Goal: Find specific page/section

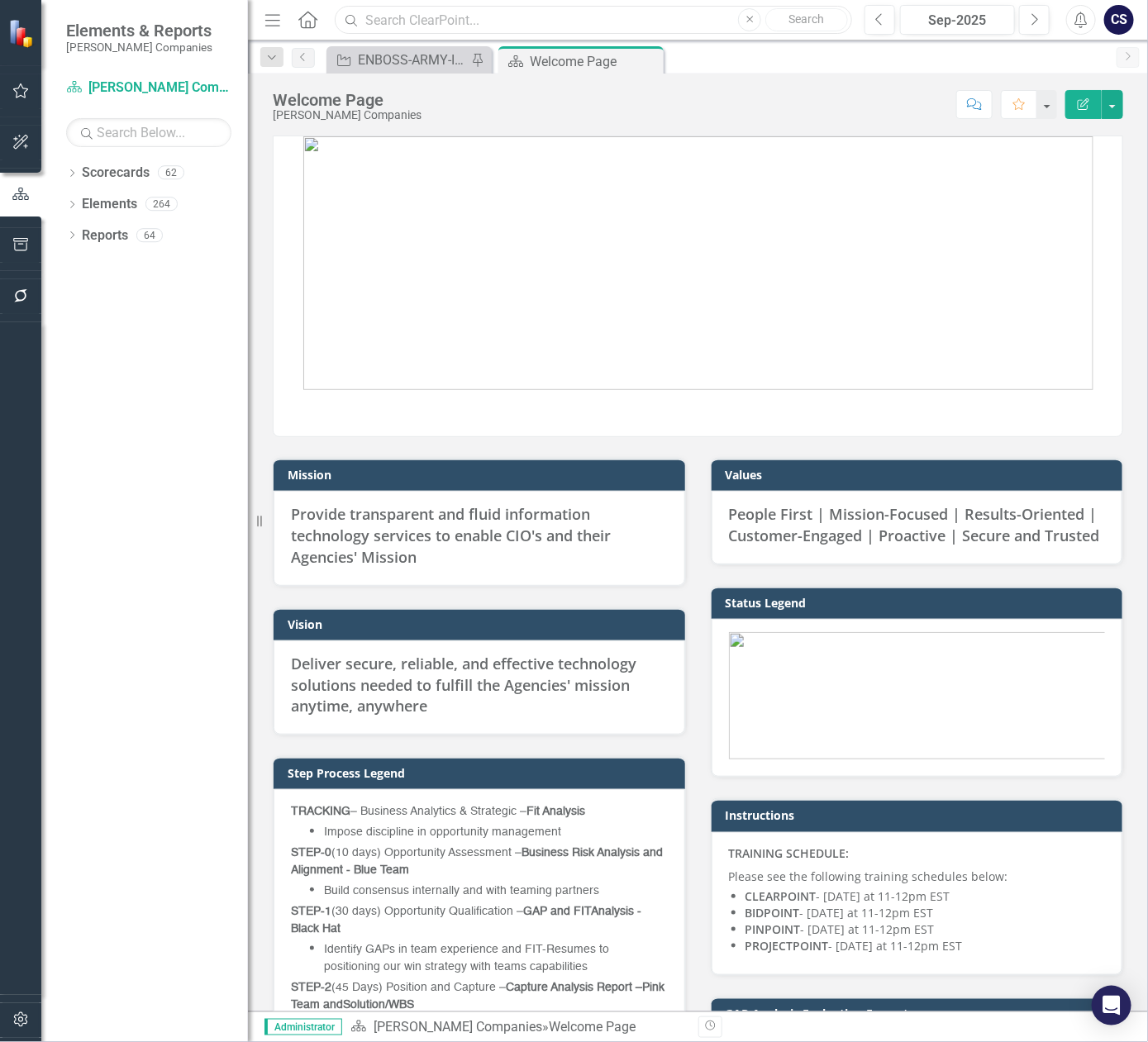
click at [417, 17] on input "text" at bounding box center [593, 20] width 517 height 29
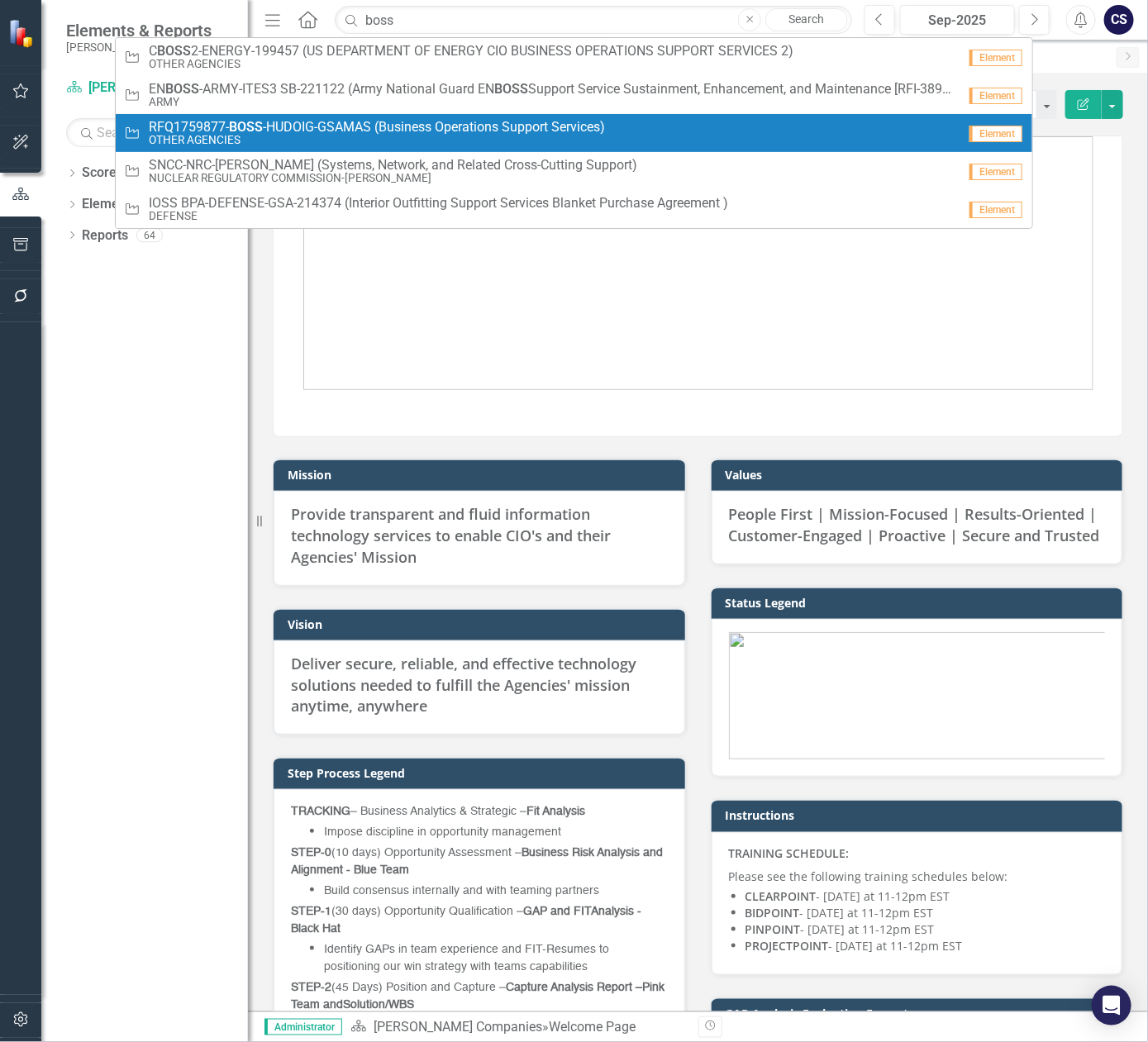
click at [383, 126] on span "RFQ1759877- BOSS -HUDOIG-GSAMAS (Business Operations Support Services)" at bounding box center [377, 128] width 456 height 15
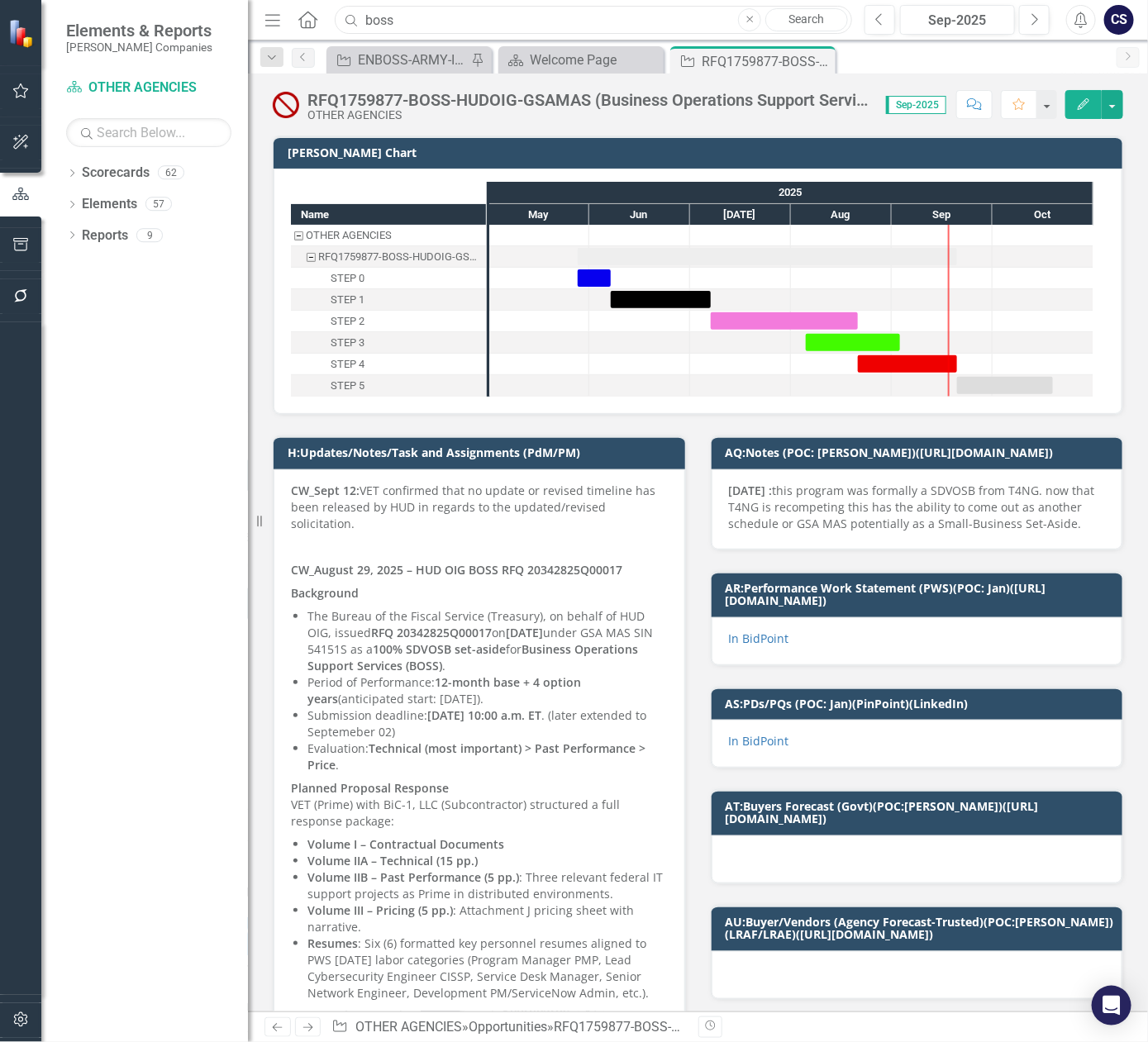
click at [398, 20] on input "boss" at bounding box center [593, 20] width 517 height 29
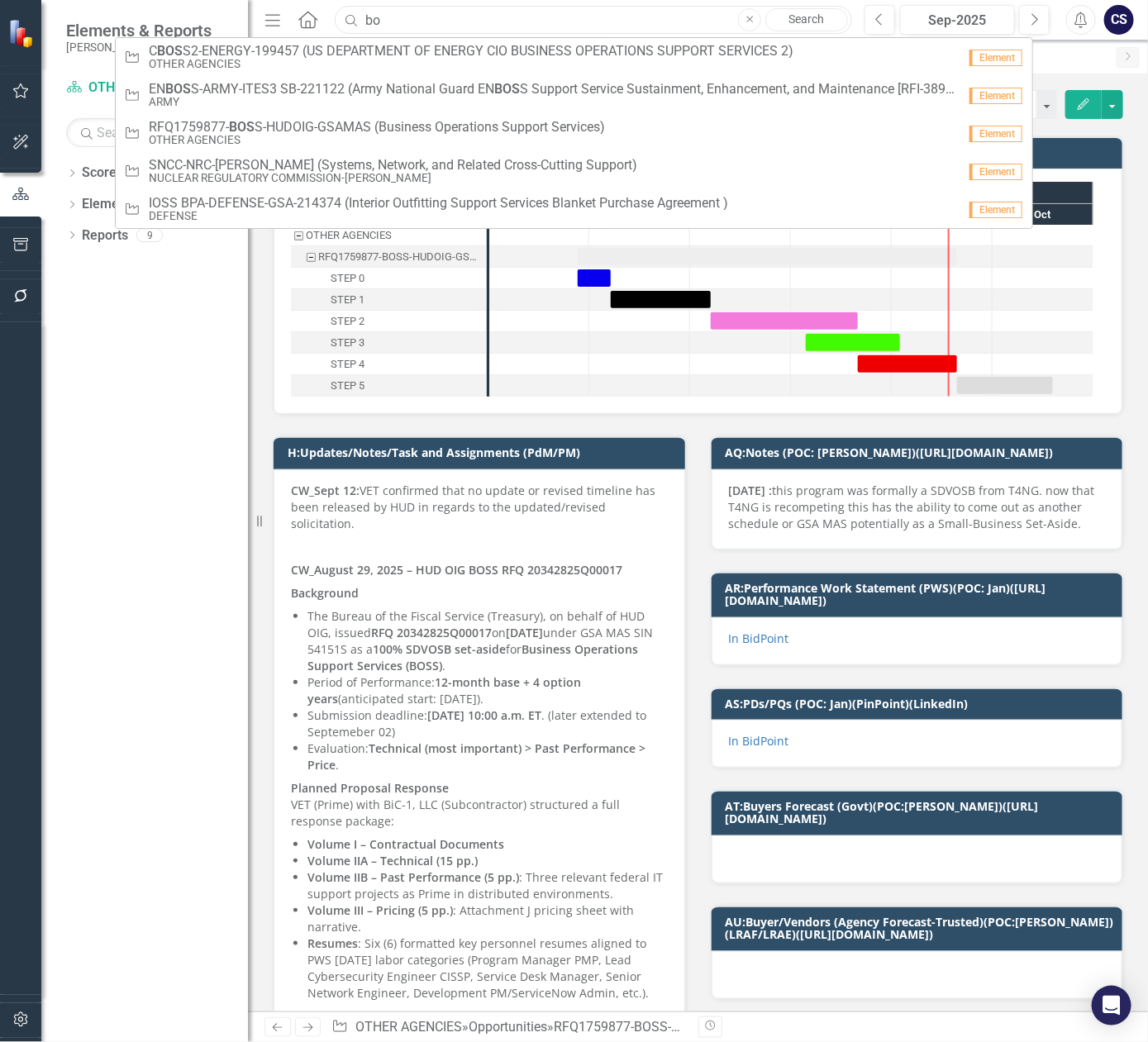
type input "b"
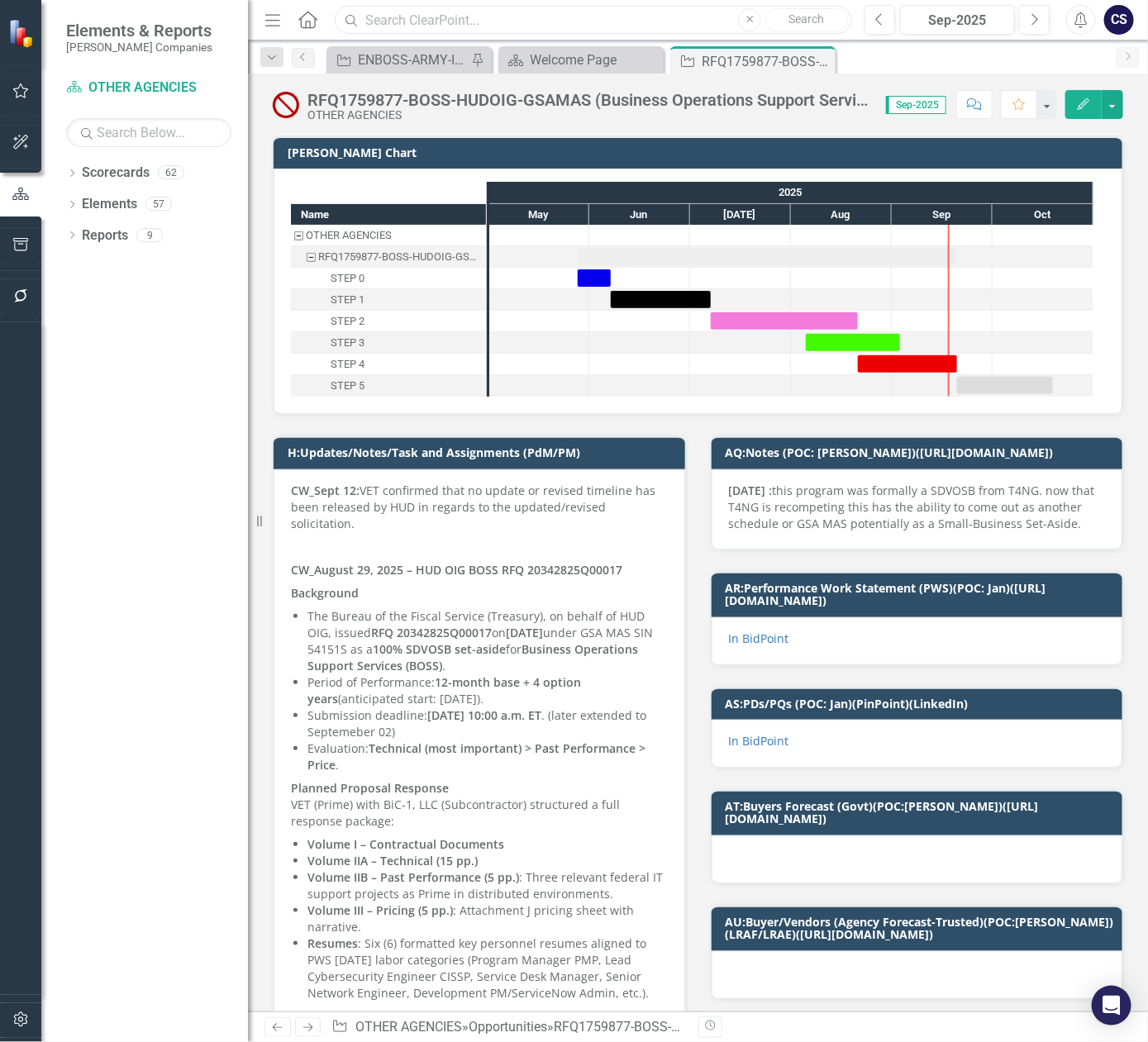
click at [643, 15] on input "text" at bounding box center [593, 20] width 517 height 29
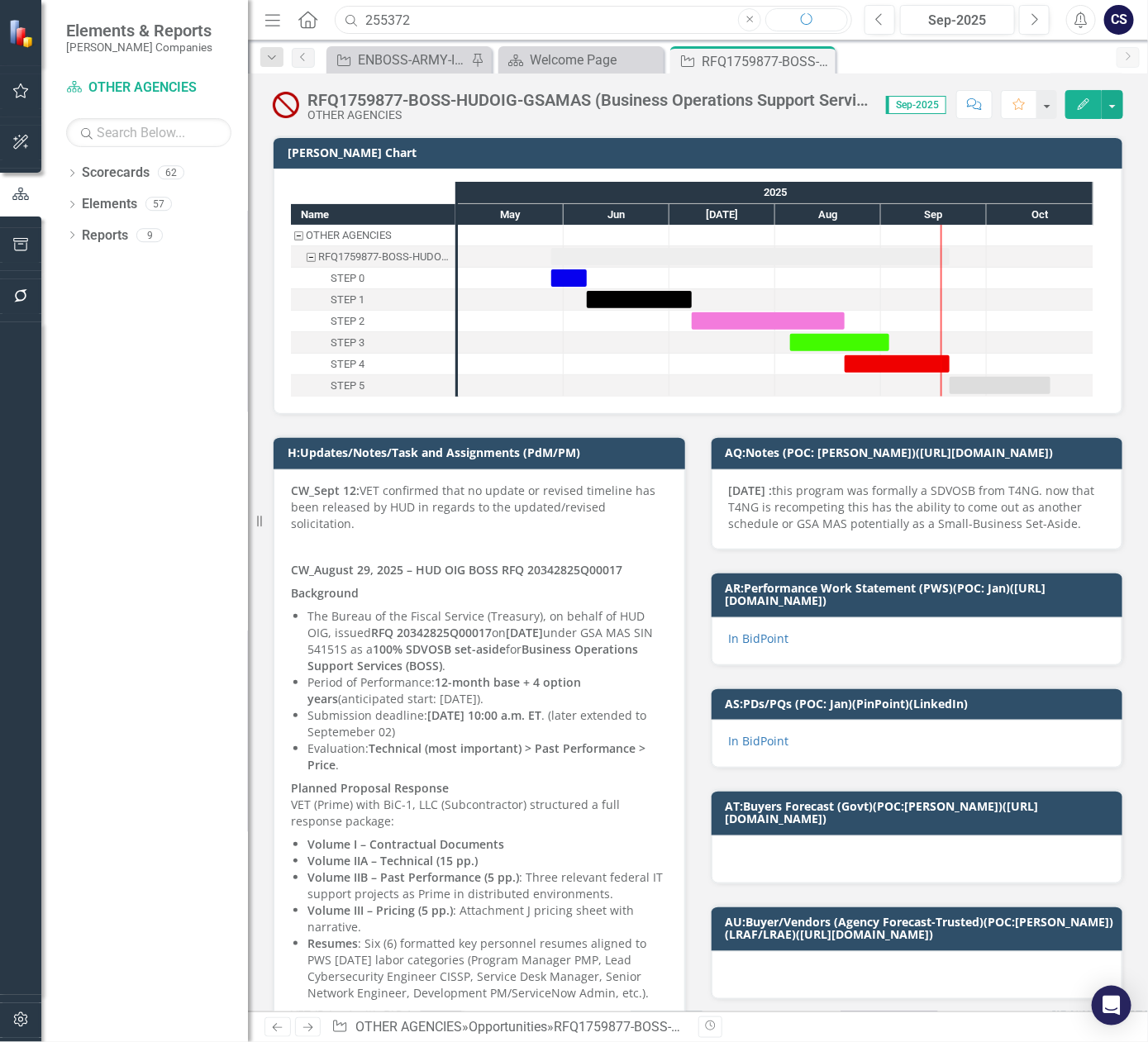
type input "255372"
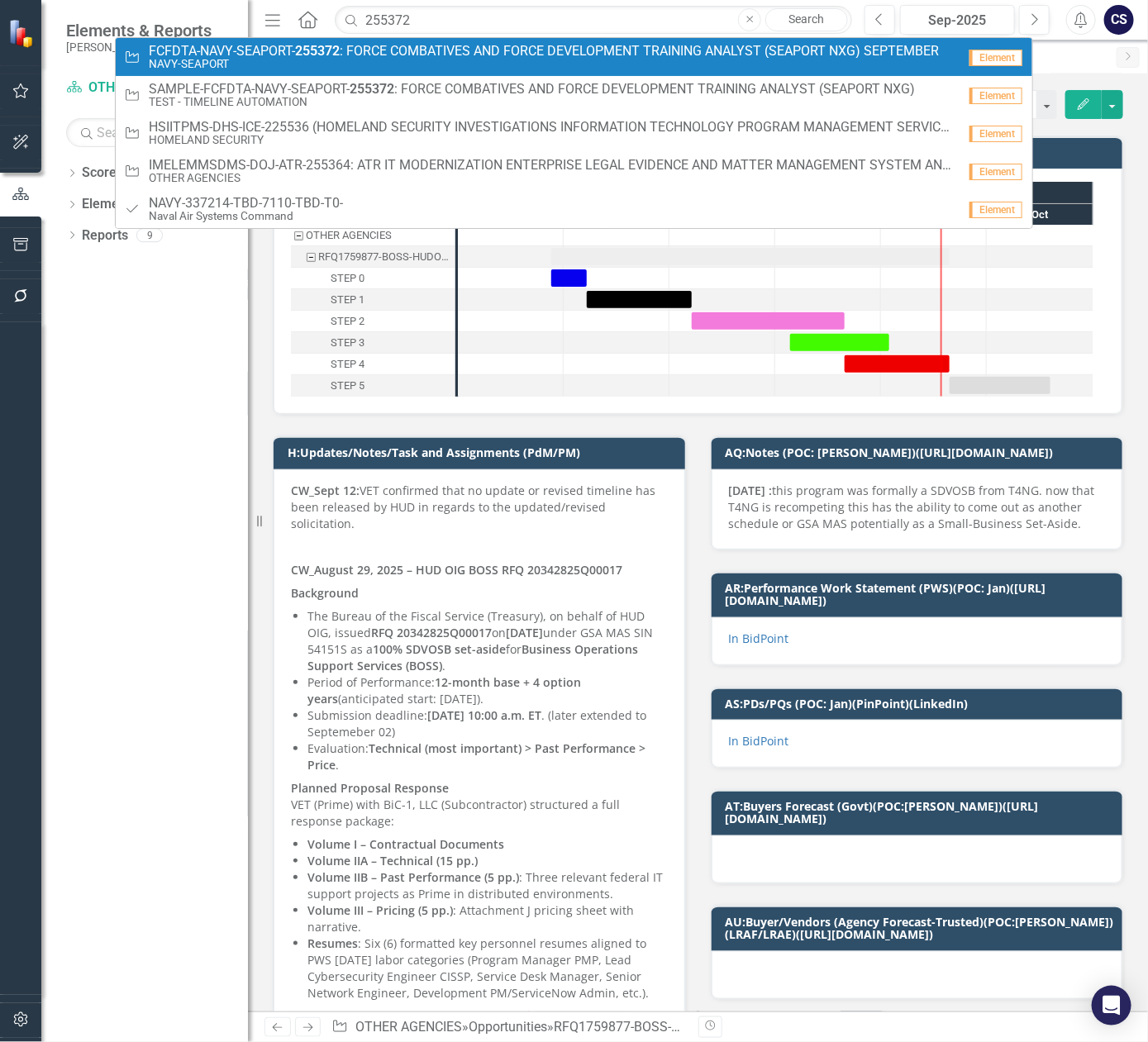
click at [430, 59] on small "NAVY-SEAPORT" at bounding box center [544, 63] width 790 height 13
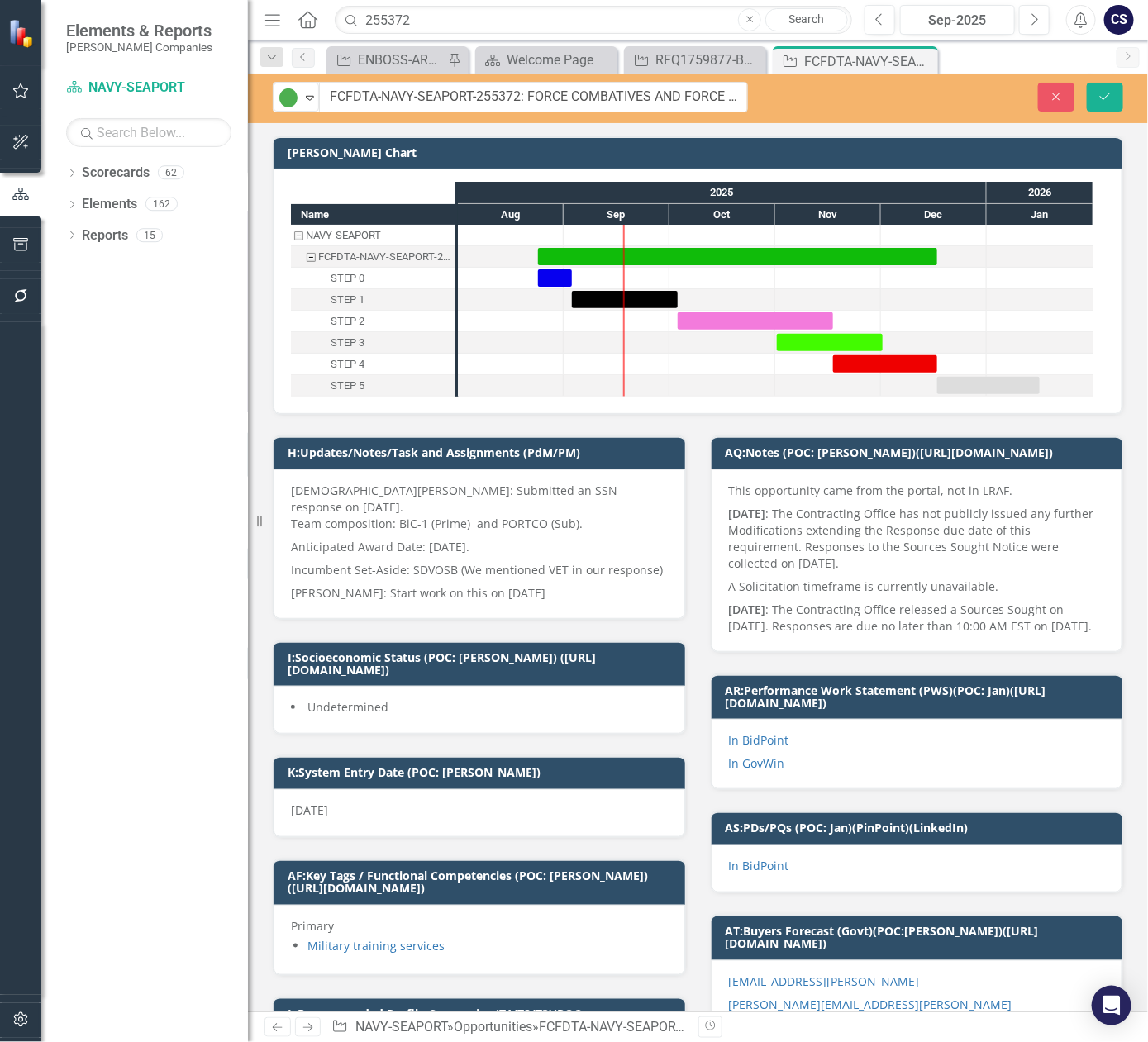
drag, startPoint x: 368, startPoint y: 101, endPoint x: 324, endPoint y: 97, distance: 44.2
drag, startPoint x: 378, startPoint y: 96, endPoint x: 330, endPoint y: 96, distance: 48.0
click at [330, 96] on input "FCFDTA-NAVY-SEAPORT-255372: FORCE COMBATIVES AND FORCE DEVELOPMENT TRAINING ANA…" at bounding box center [533, 97] width 429 height 30
